Goal: Information Seeking & Learning: Learn about a topic

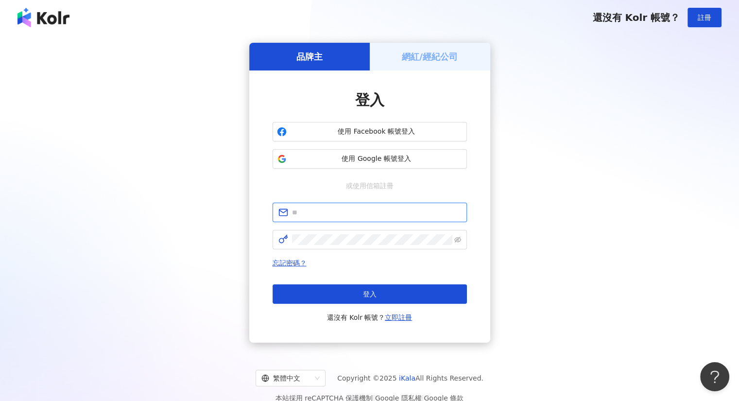
click at [331, 213] on input "text" at bounding box center [376, 212] width 169 height 11
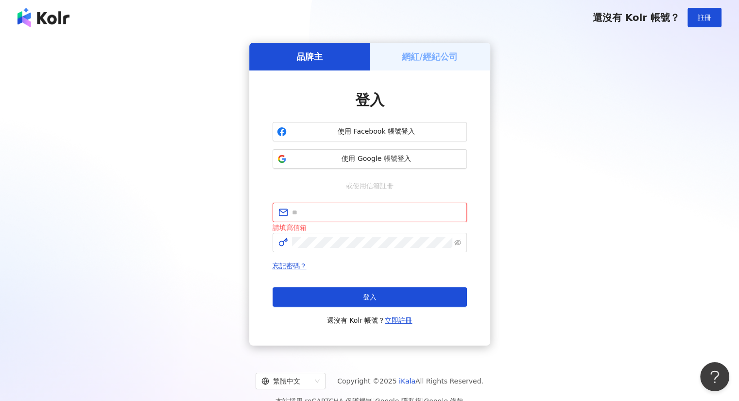
type input "**********"
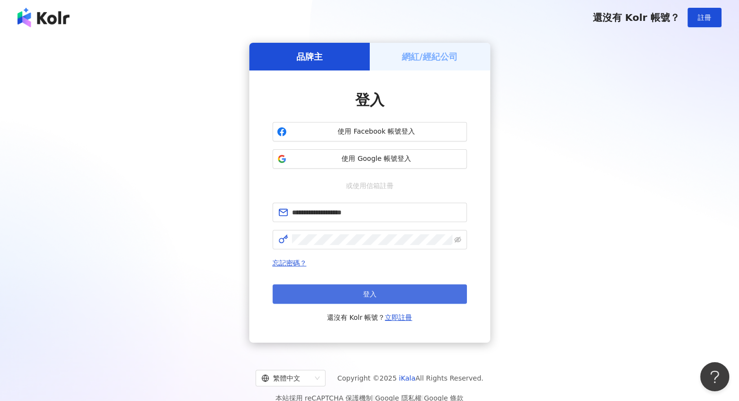
click at [350, 296] on button "登入" at bounding box center [370, 293] width 194 height 19
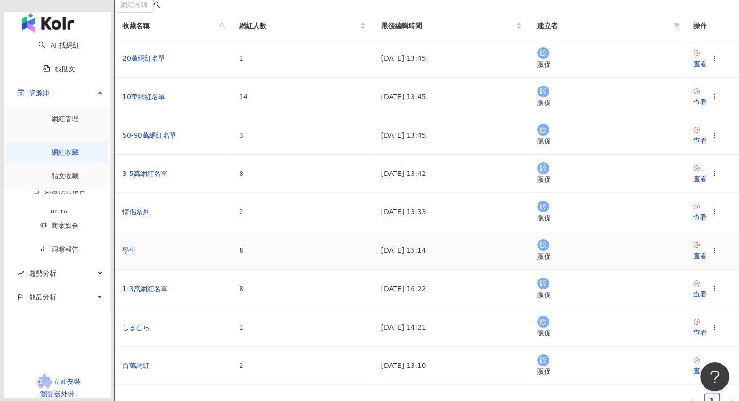
scroll to position [97, 0]
click at [693, 222] on div "查看" at bounding box center [700, 216] width 14 height 11
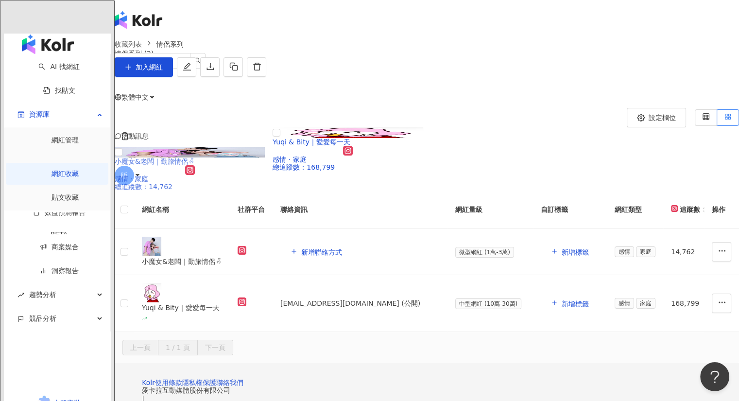
click at [205, 157] on img at bounding box center [190, 152] width 150 height 11
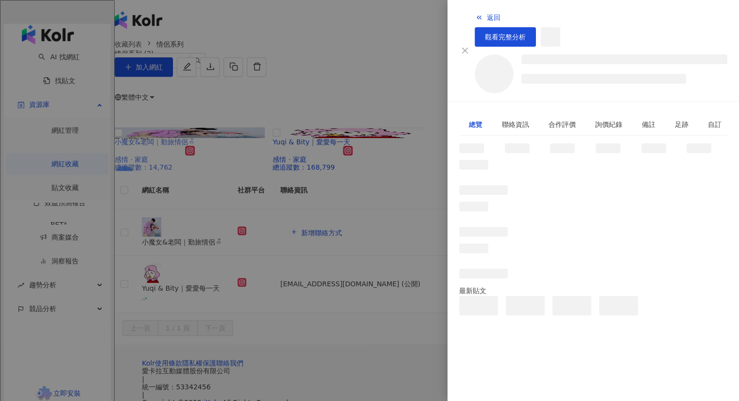
click at [205, 246] on div at bounding box center [369, 200] width 739 height 401
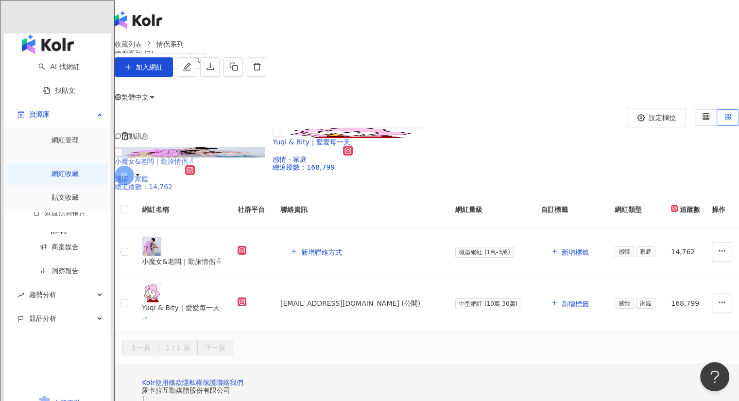
click at [213, 157] on img at bounding box center [190, 152] width 150 height 11
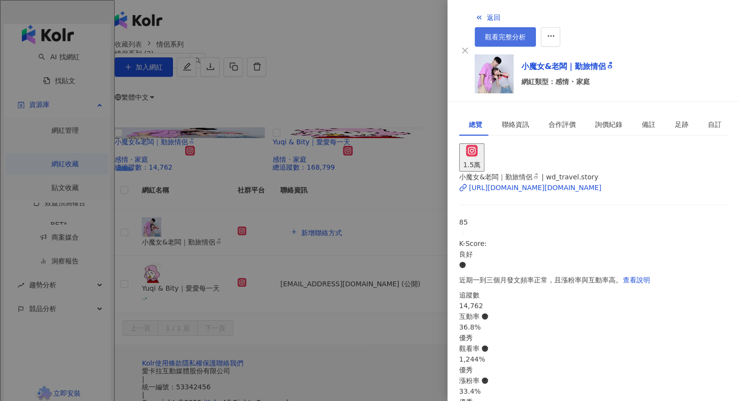
click at [526, 33] on span "觀看完整分析" at bounding box center [505, 37] width 41 height 8
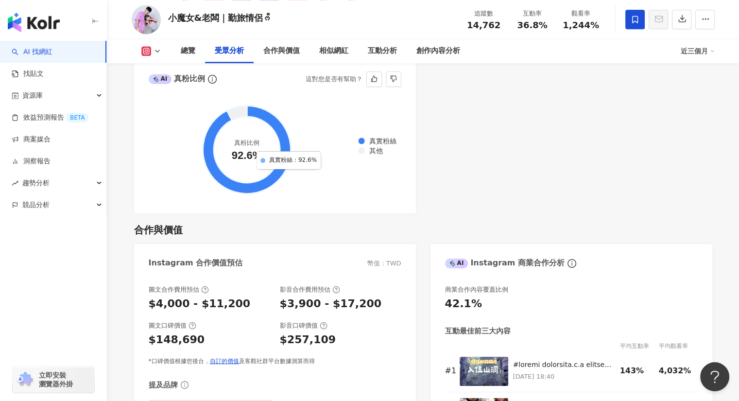
scroll to position [1166, 0]
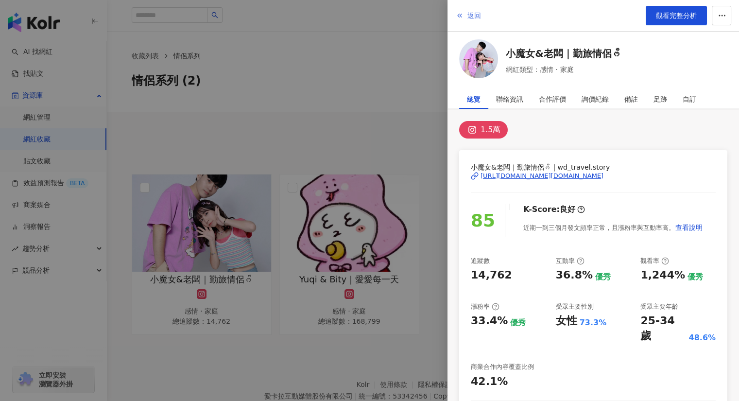
click at [477, 18] on span "返回" at bounding box center [474, 16] width 14 height 8
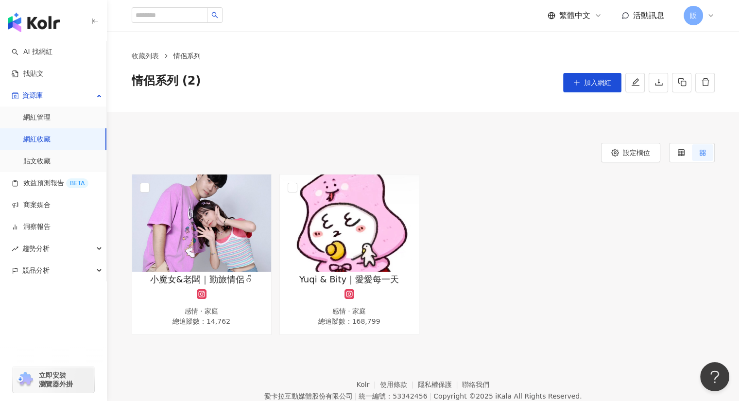
click at [290, 76] on div "情侶系列 (2) 加入網紅" at bounding box center [423, 82] width 583 height 19
click at [40, 27] on img "button" at bounding box center [34, 22] width 52 height 19
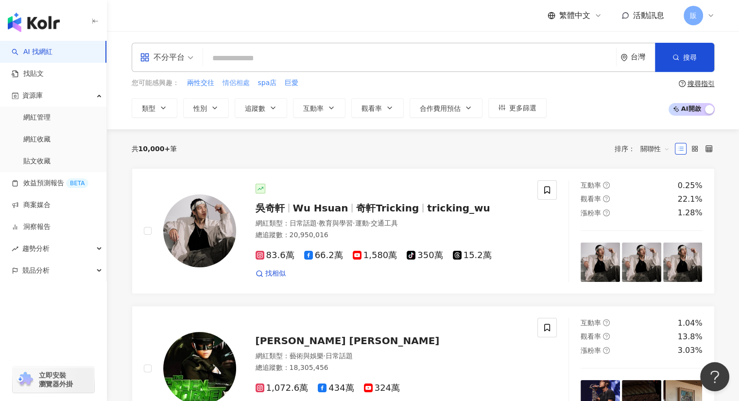
click at [234, 83] on span "情侶相處" at bounding box center [236, 83] width 27 height 10
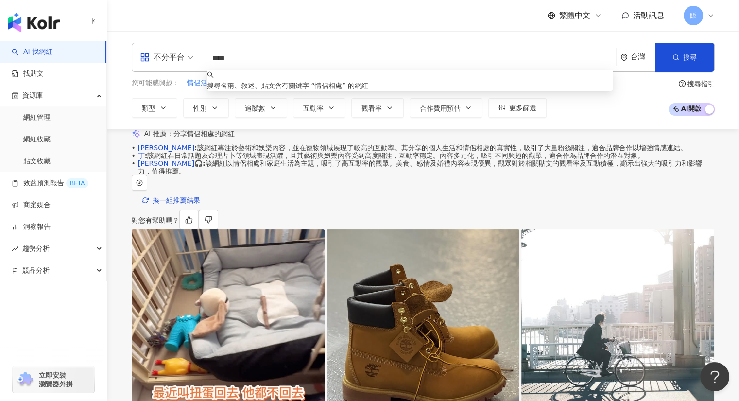
click at [261, 65] on input "****" at bounding box center [409, 58] width 405 height 18
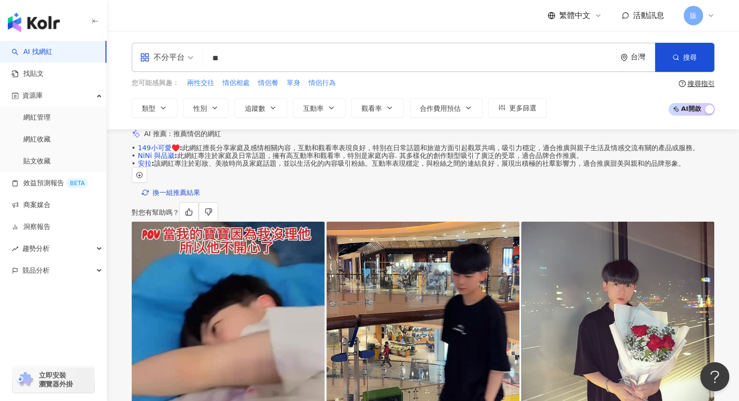
type input "*"
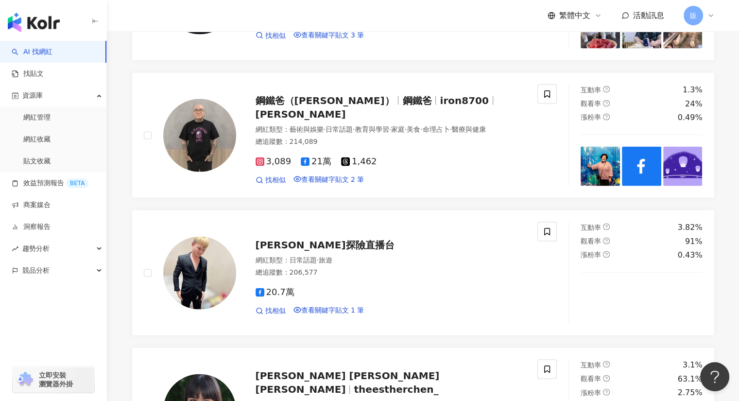
scroll to position [1930, 0]
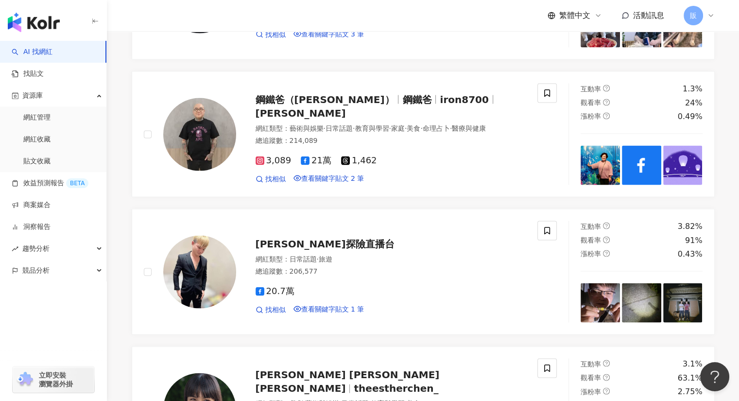
type input "**"
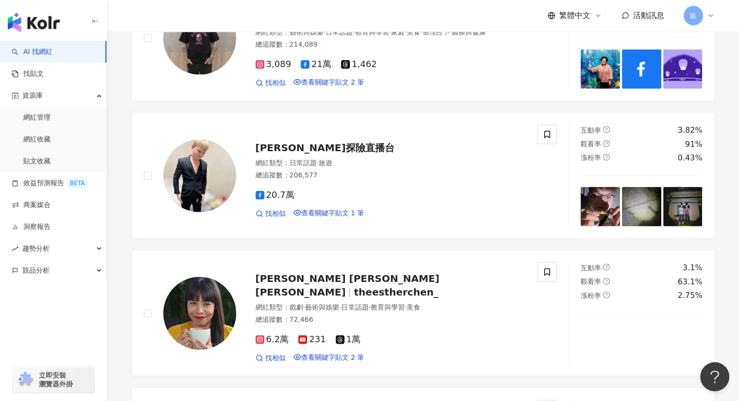
scroll to position [2027, 0]
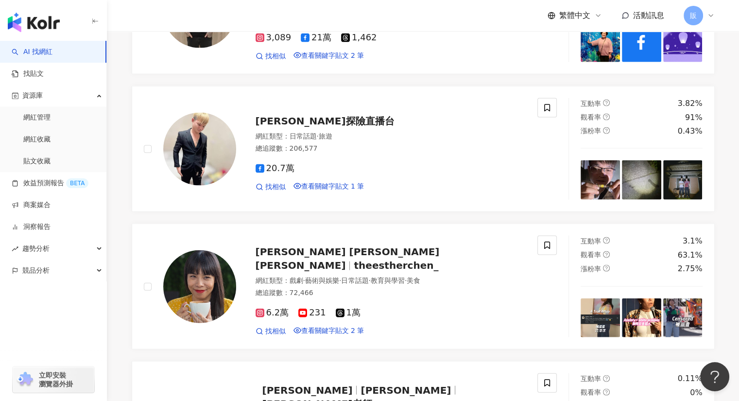
scroll to position [2153, 0]
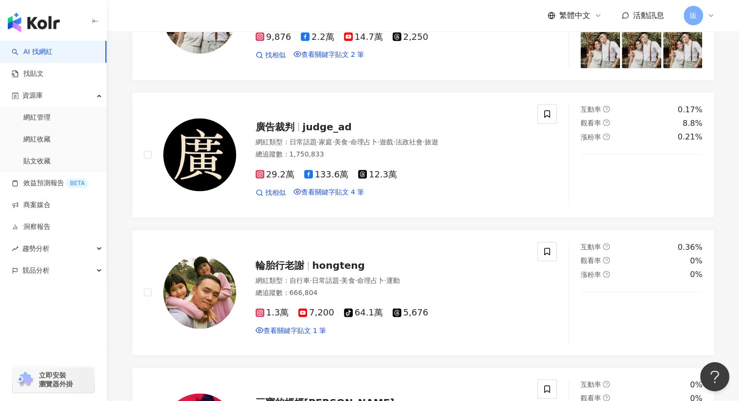
scroll to position [1828, 0]
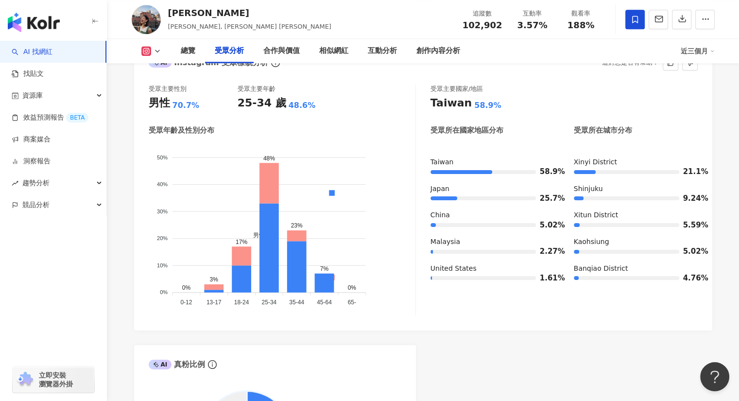
scroll to position [875, 0]
